Goal: Information Seeking & Learning: Learn about a topic

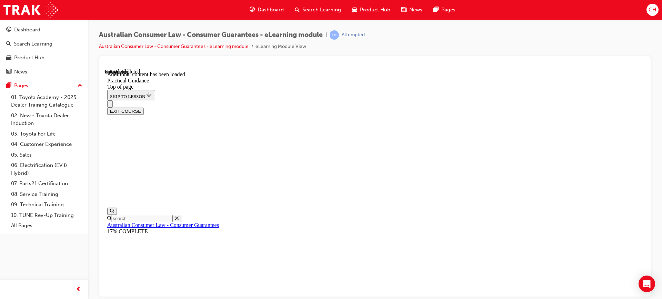
scroll to position [1089, 0]
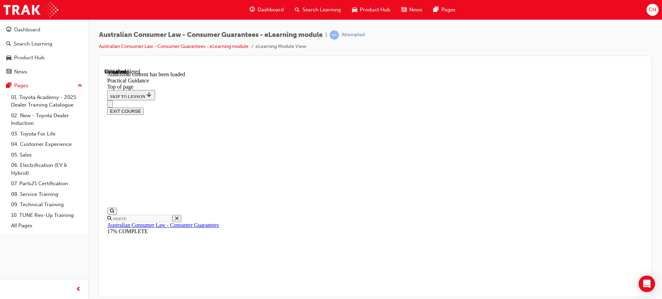
scroll to position [1870, 0]
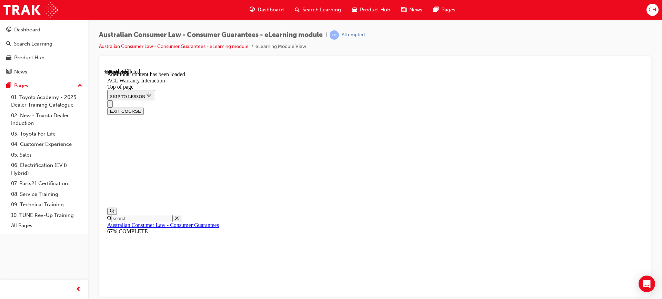
scroll to position [437, 0]
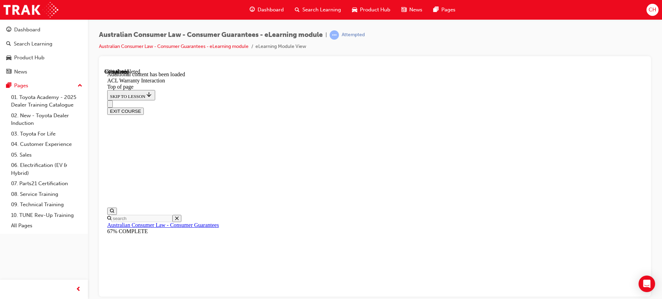
scroll to position [436, 0]
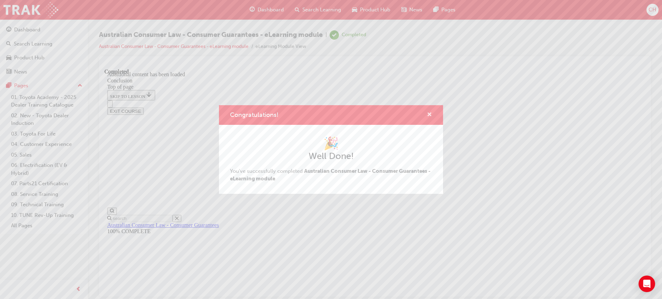
click at [427, 114] on span "cross-icon" at bounding box center [429, 115] width 5 height 6
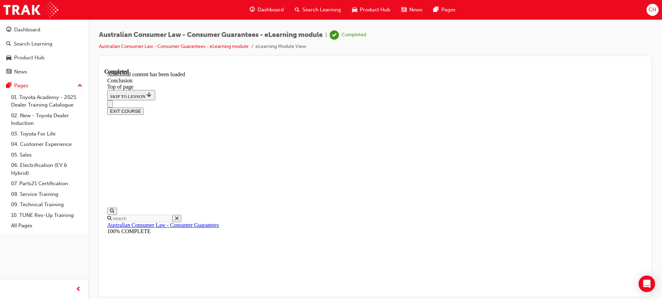
scroll to position [0, 0]
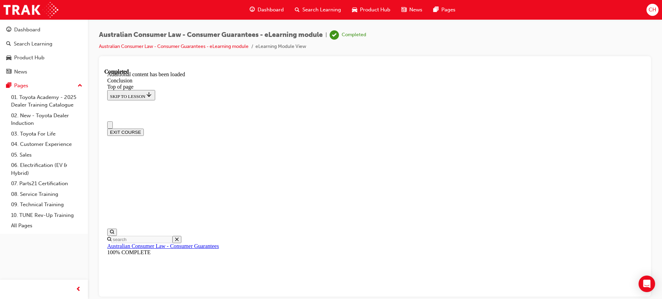
click at [144, 128] on button "EXIT COURSE" at bounding box center [125, 131] width 37 height 7
click at [34, 30] on div "Dashboard" at bounding box center [27, 30] width 26 height 8
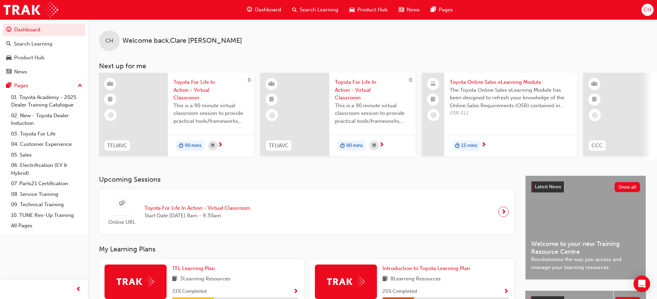
click at [520, 81] on span "Toyota Online Sales eLearning Module" at bounding box center [511, 82] width 122 height 8
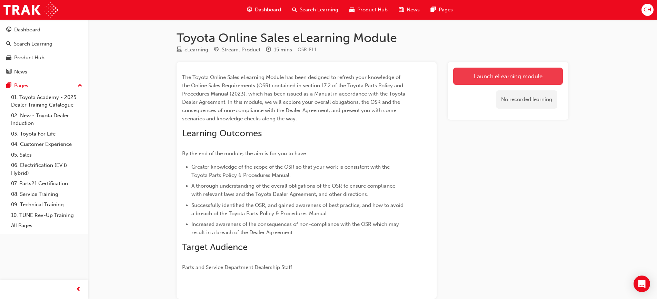
click at [486, 69] on link "Launch eLearning module" at bounding box center [508, 76] width 110 height 17
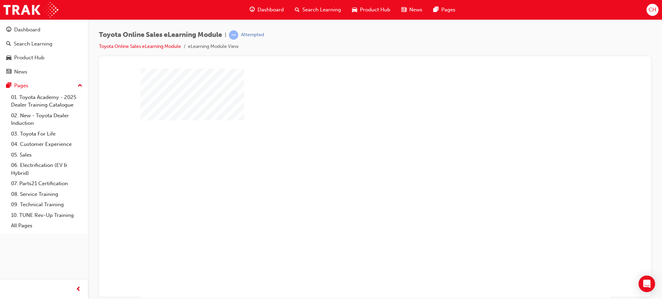
click at [355, 163] on div "play" at bounding box center [355, 163] width 0 height 0
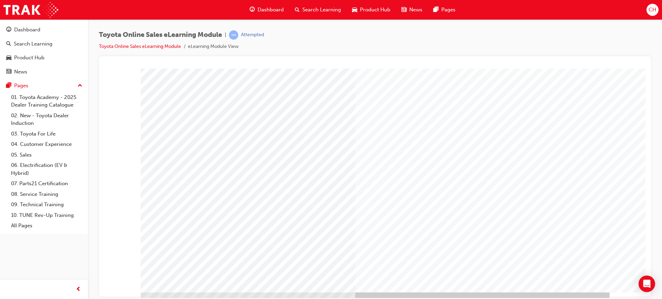
scroll to position [29, 0]
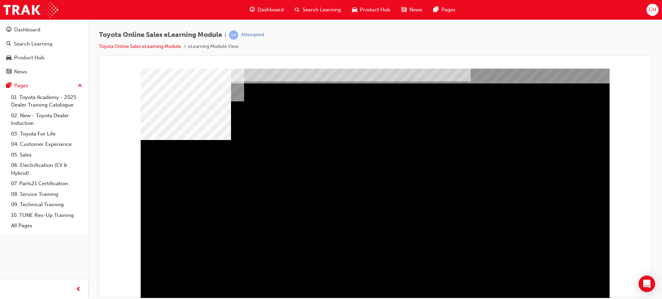
scroll to position [29, 0]
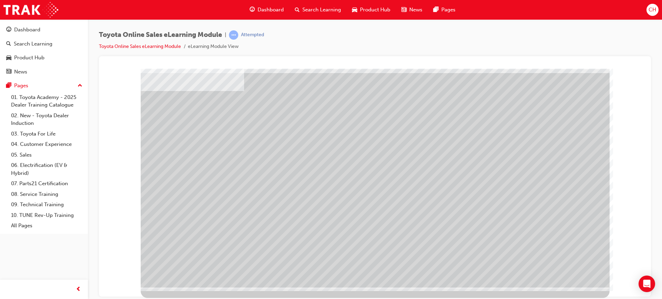
scroll to position [0, 0]
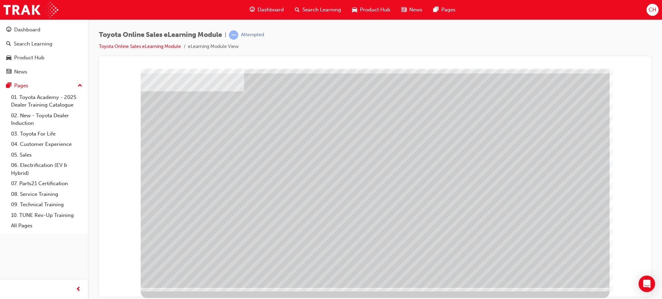
scroll to position [29, 0]
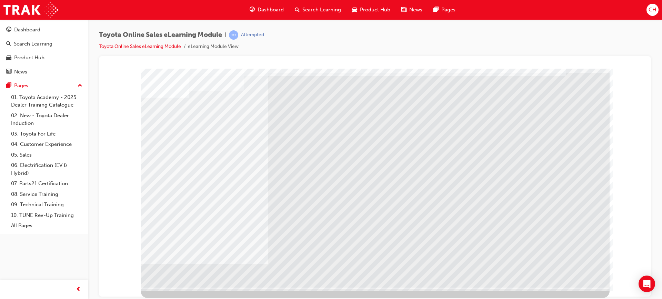
scroll to position [0, 0]
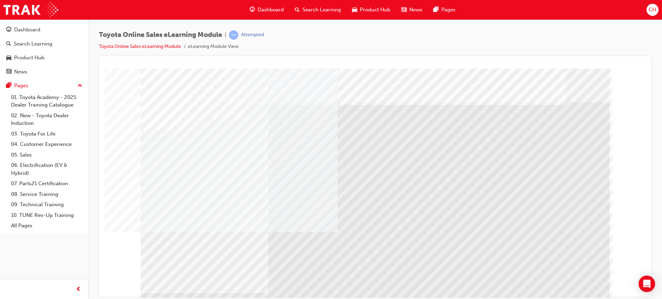
scroll to position [29, 0]
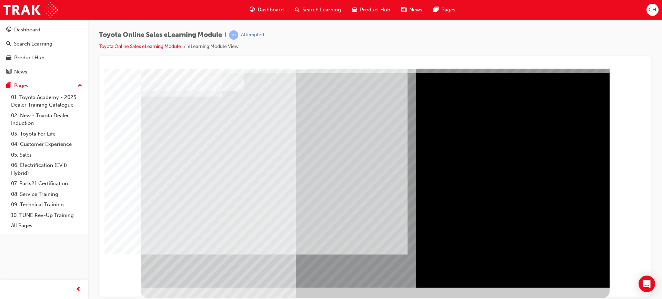
scroll to position [0, 0]
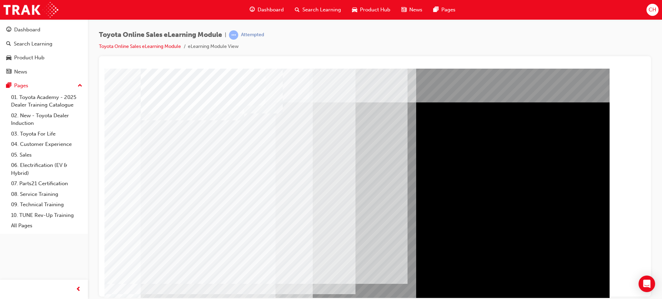
drag, startPoint x: 170, startPoint y: 244, endPoint x: 195, endPoint y: 239, distance: 26.0
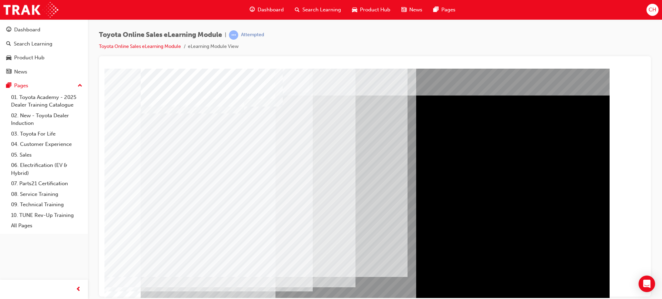
scroll to position [29, 0]
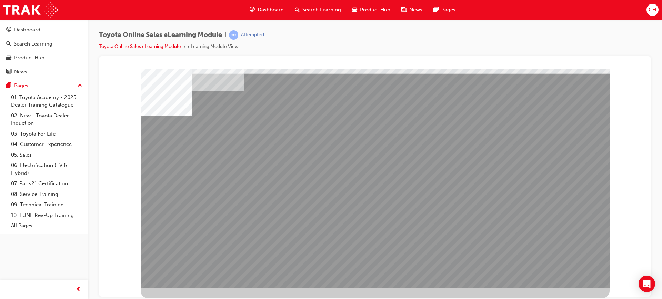
scroll to position [0, 0]
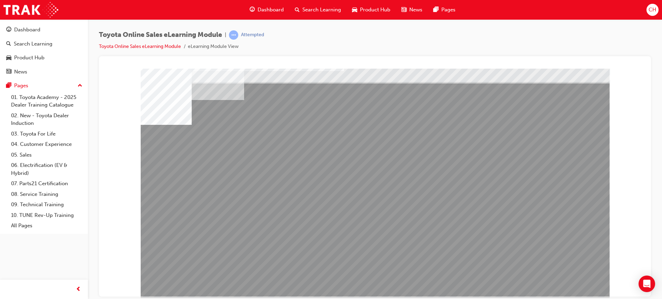
scroll to position [29, 0]
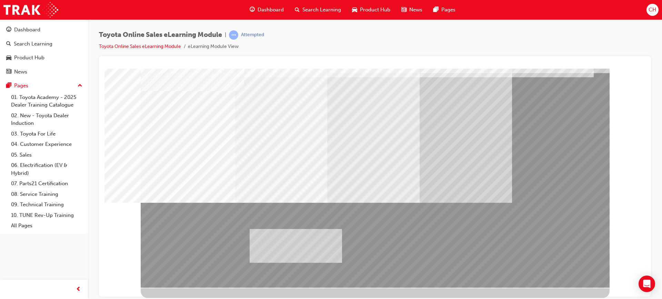
click at [308, 248] on div at bounding box center [375, 163] width 469 height 248
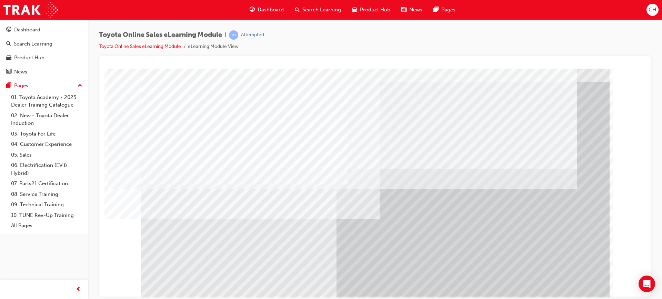
scroll to position [29, 0]
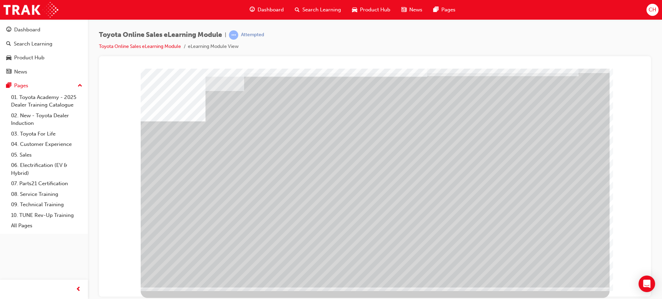
scroll to position [0, 0]
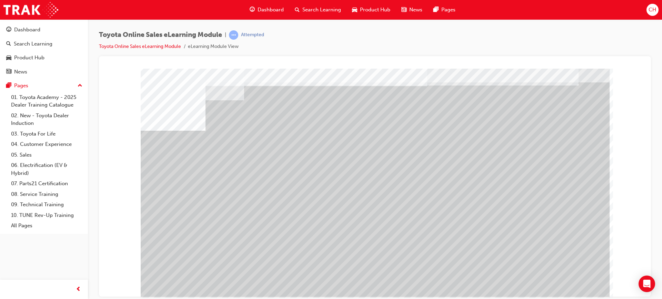
scroll to position [29, 0]
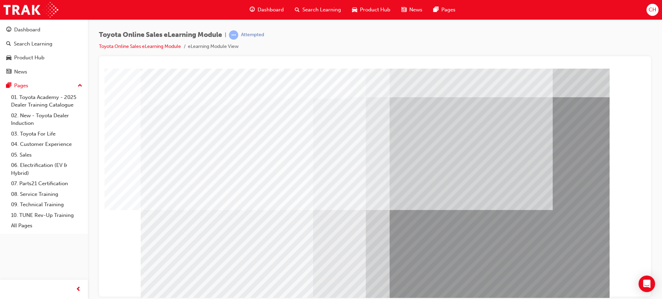
scroll to position [29, 0]
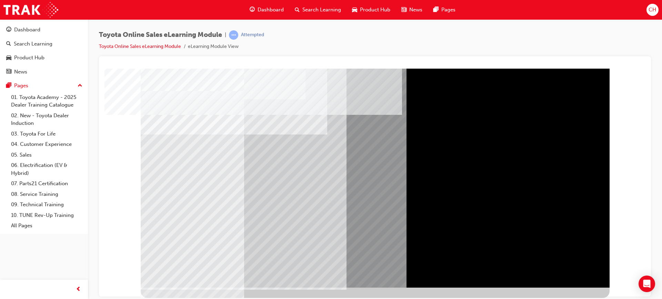
scroll to position [0, 0]
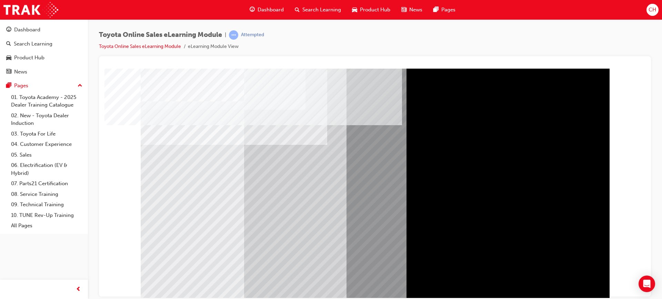
scroll to position [29, 0]
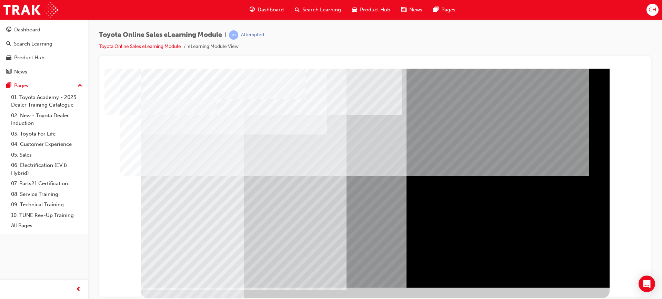
scroll to position [0, 0]
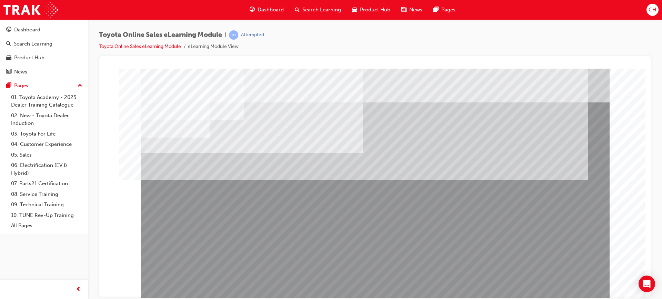
drag, startPoint x: 185, startPoint y: 228, endPoint x: 192, endPoint y: 229, distance: 6.9
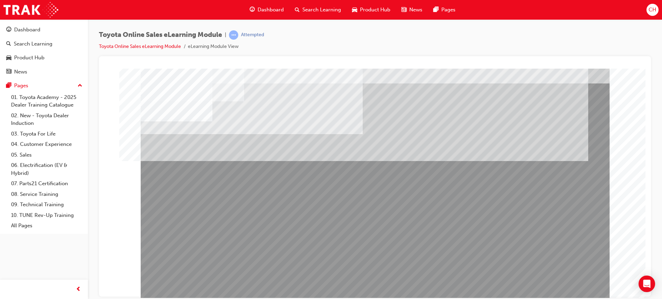
scroll to position [29, 0]
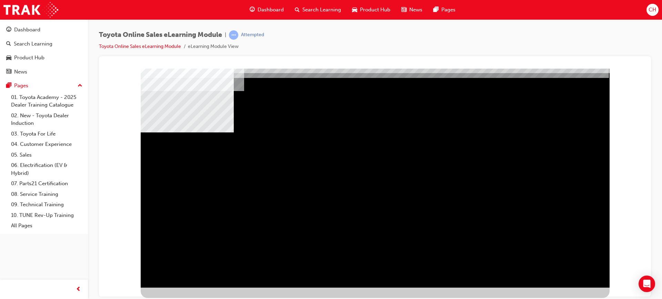
scroll to position [0, 0]
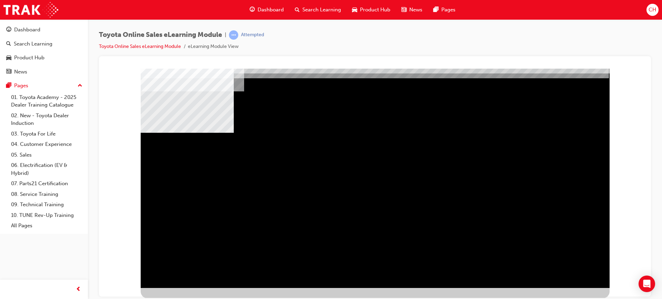
scroll to position [29, 0]
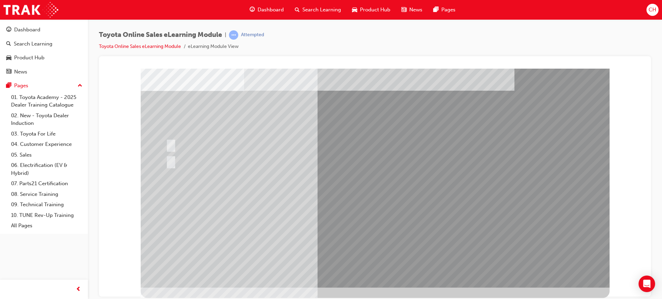
scroll to position [0, 0]
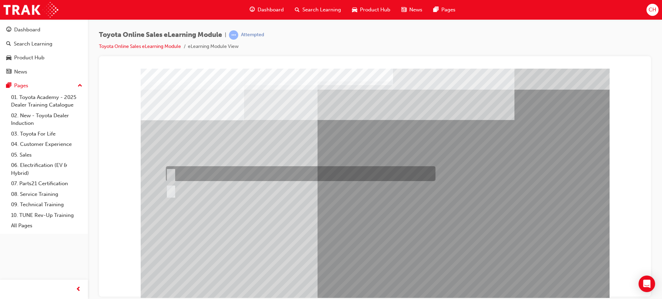
click at [197, 175] on div at bounding box center [299, 173] width 270 height 15
radio input "true"
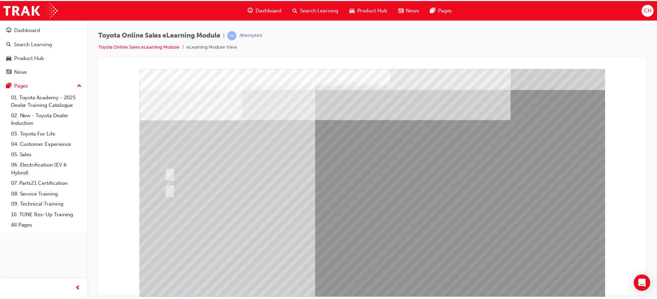
scroll to position [29, 0]
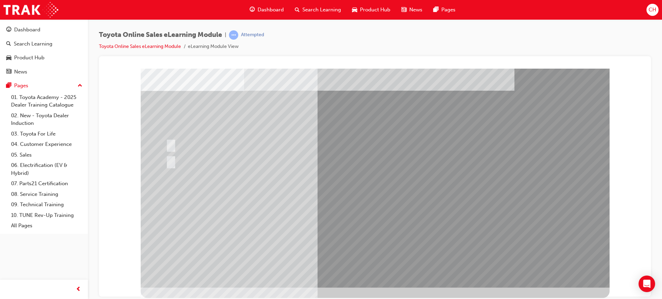
drag, startPoint x: 642, startPoint y: 255, endPoint x: 749, endPoint y: 352, distance: 145.0
click at [643, 283] on div "Open Intercom Messenger" at bounding box center [647, 284] width 18 height 18
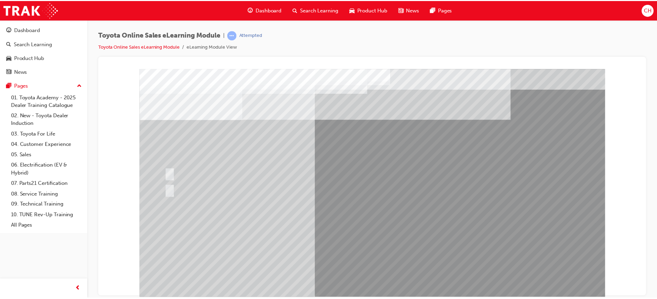
scroll to position [0, 0]
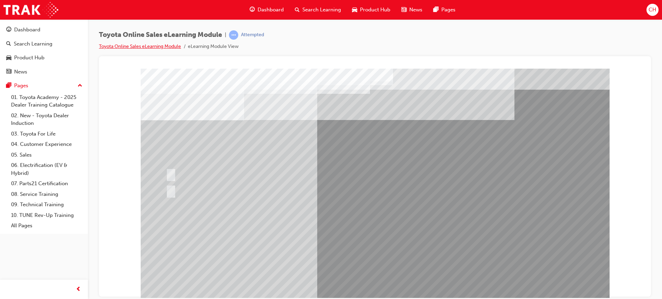
click at [160, 48] on link "Toyota Online Sales eLearning Module" at bounding box center [140, 46] width 82 height 6
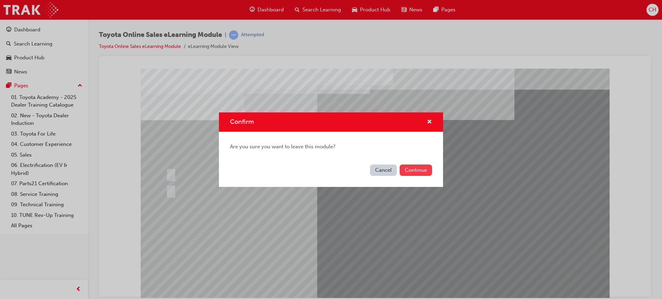
click at [422, 169] on button "Continue" at bounding box center [416, 169] width 32 height 11
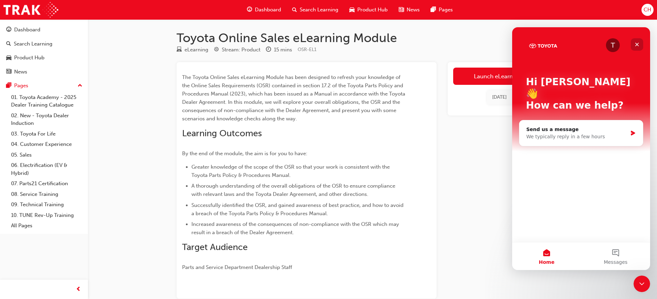
click at [636, 43] on icon "Close" at bounding box center [637, 45] width 6 height 6
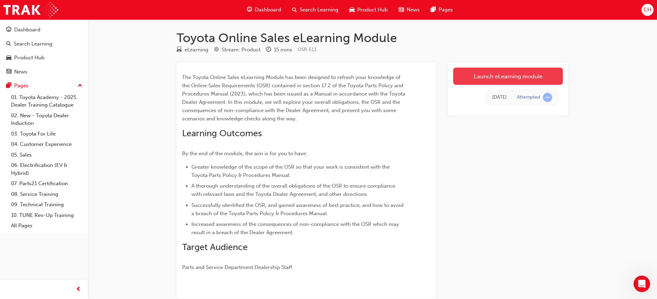
click at [520, 78] on link "Launch eLearning module" at bounding box center [508, 76] width 110 height 17
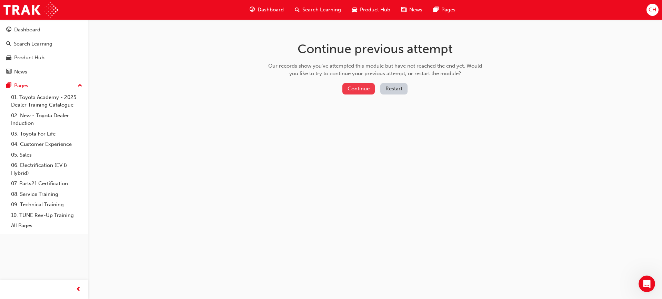
click at [366, 86] on button "Continue" at bounding box center [358, 88] width 32 height 11
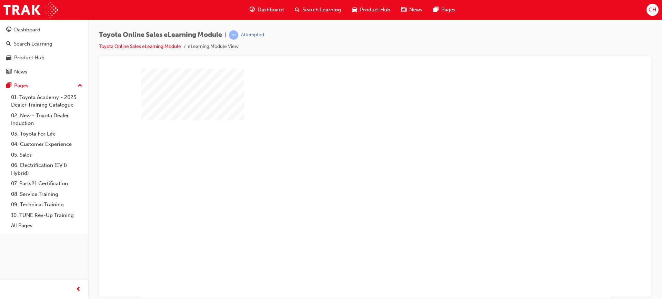
click at [355, 163] on div "play" at bounding box center [355, 163] width 0 height 0
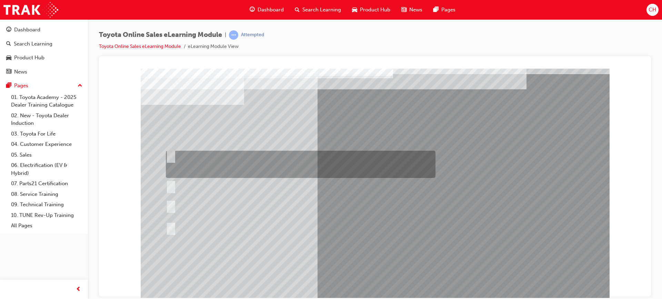
scroll to position [29, 0]
